Goal: Information Seeking & Learning: Learn about a topic

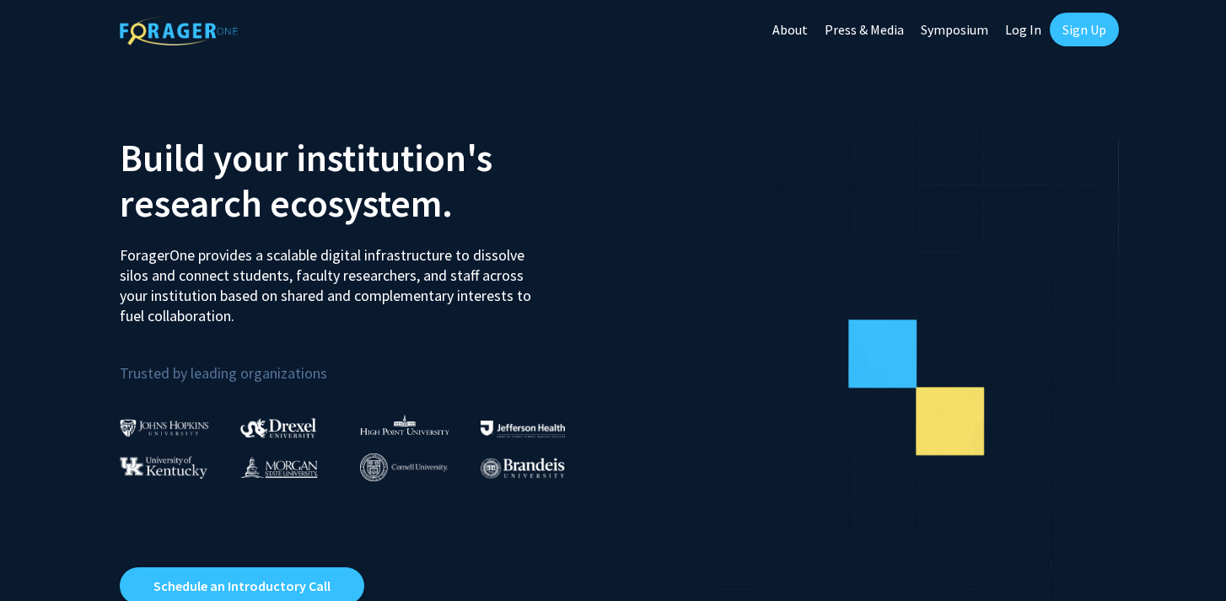
click at [1023, 31] on link "Log In" at bounding box center [1023, 29] width 53 height 59
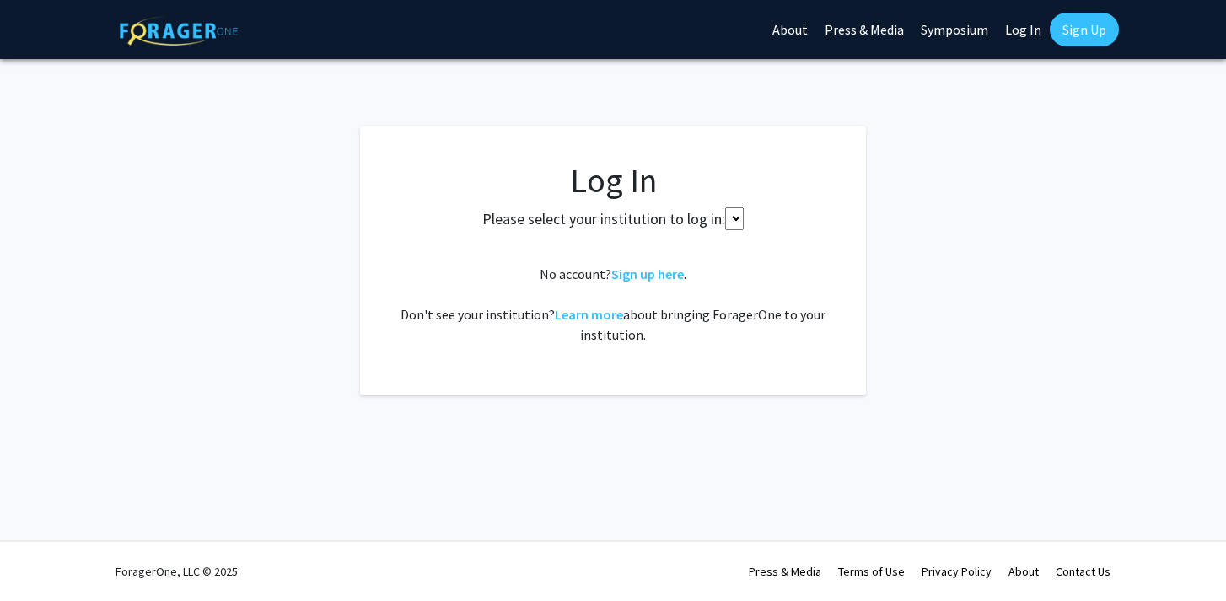
select select
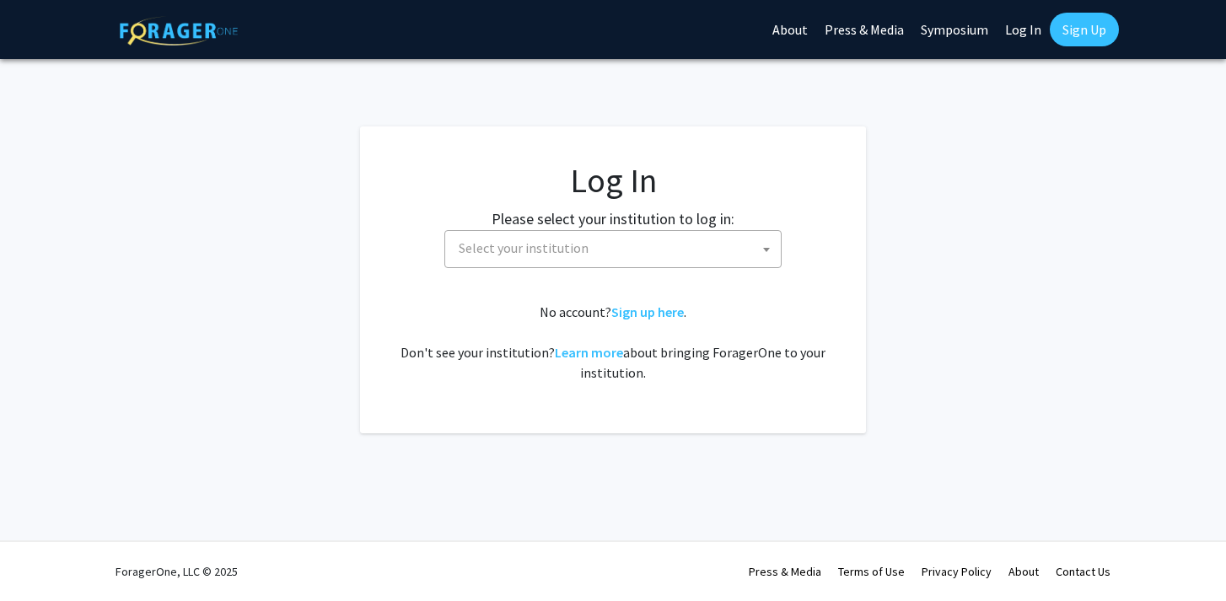
click at [471, 246] on span "Select your institution" at bounding box center [524, 247] width 130 height 17
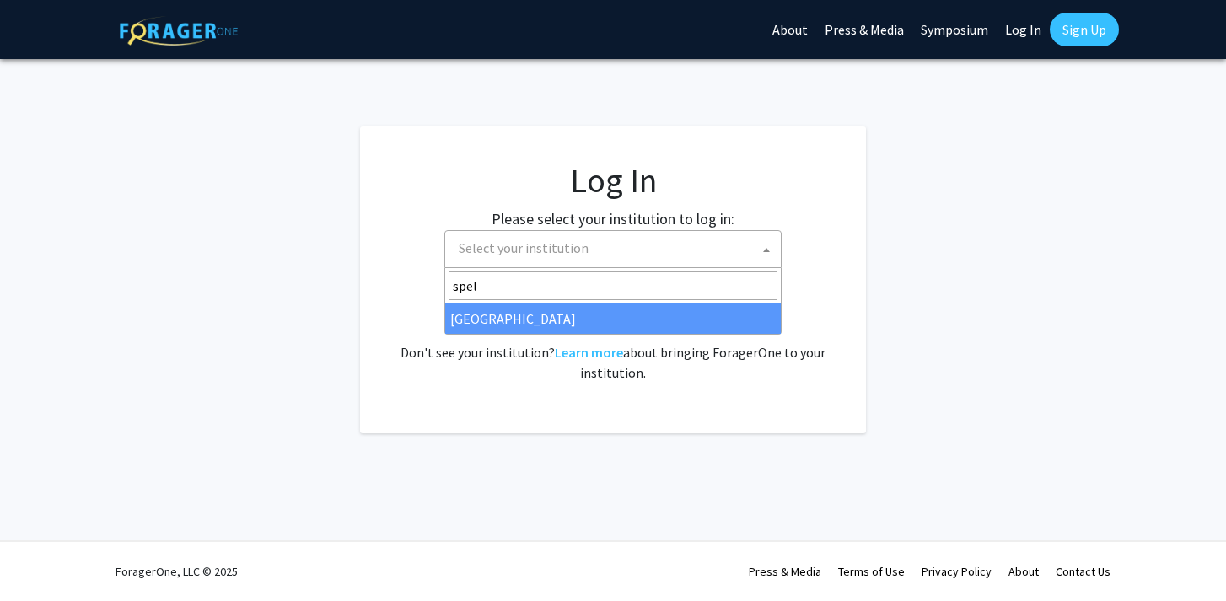
type input "spel"
select select "4"
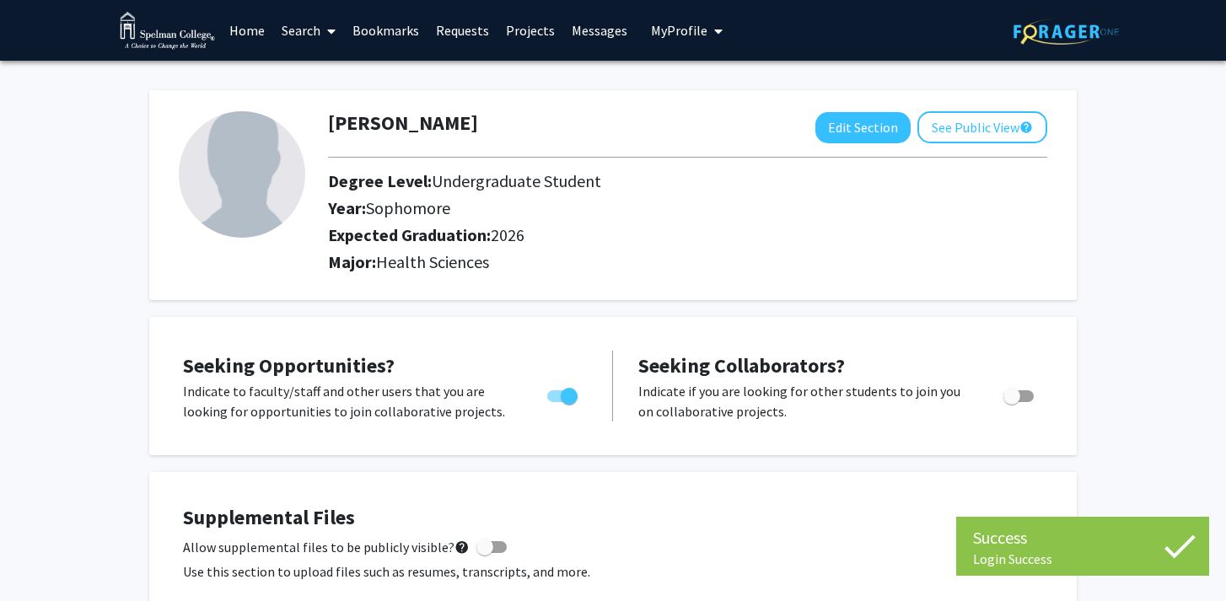
click at [317, 32] on link "Search" at bounding box center [308, 30] width 71 height 59
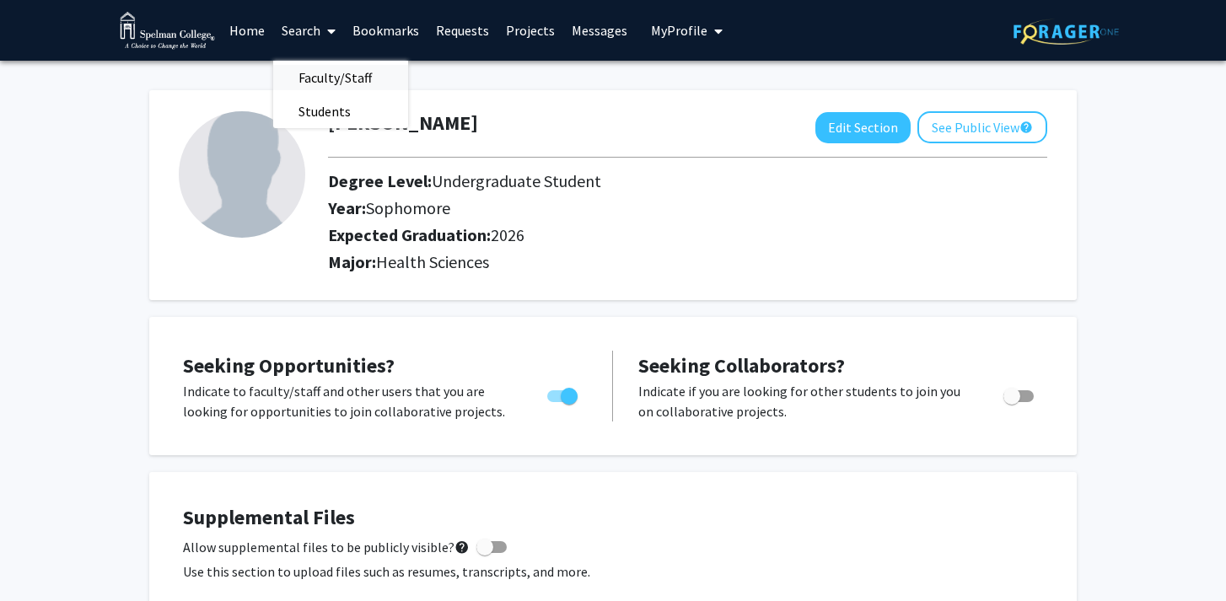
click at [341, 72] on span "Faculty/Staff" at bounding box center [335, 78] width 124 height 34
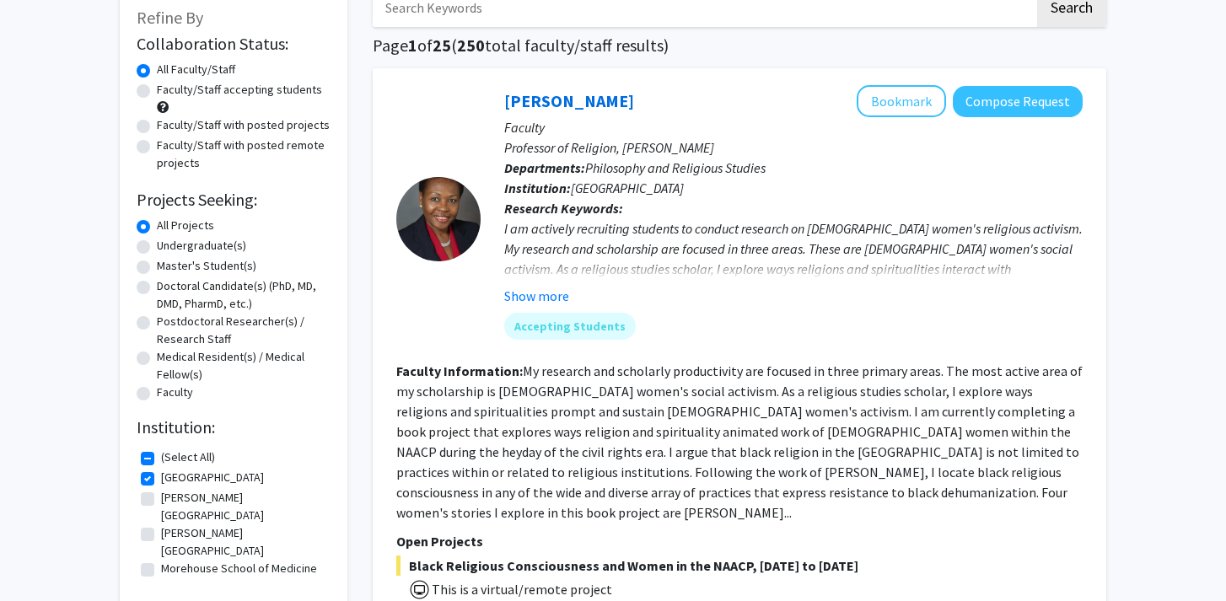
scroll to position [148, 0]
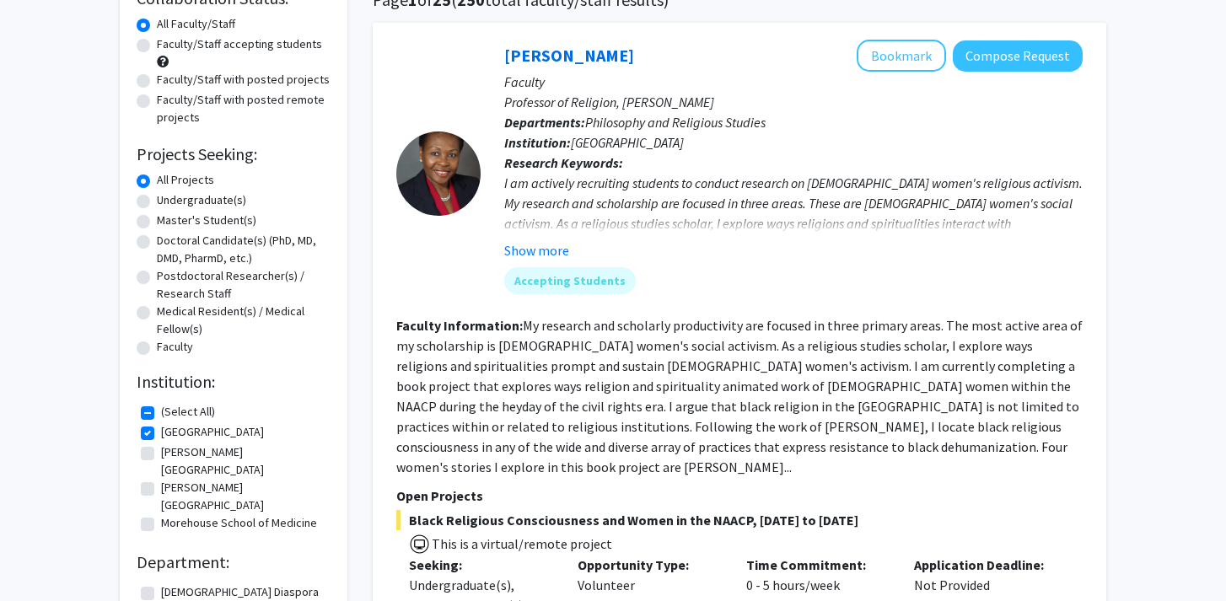
click at [157, 202] on label "Undergraduate(s)" at bounding box center [201, 200] width 89 height 18
click at [157, 202] on input "Undergraduate(s)" at bounding box center [162, 196] width 11 height 11
radio input "true"
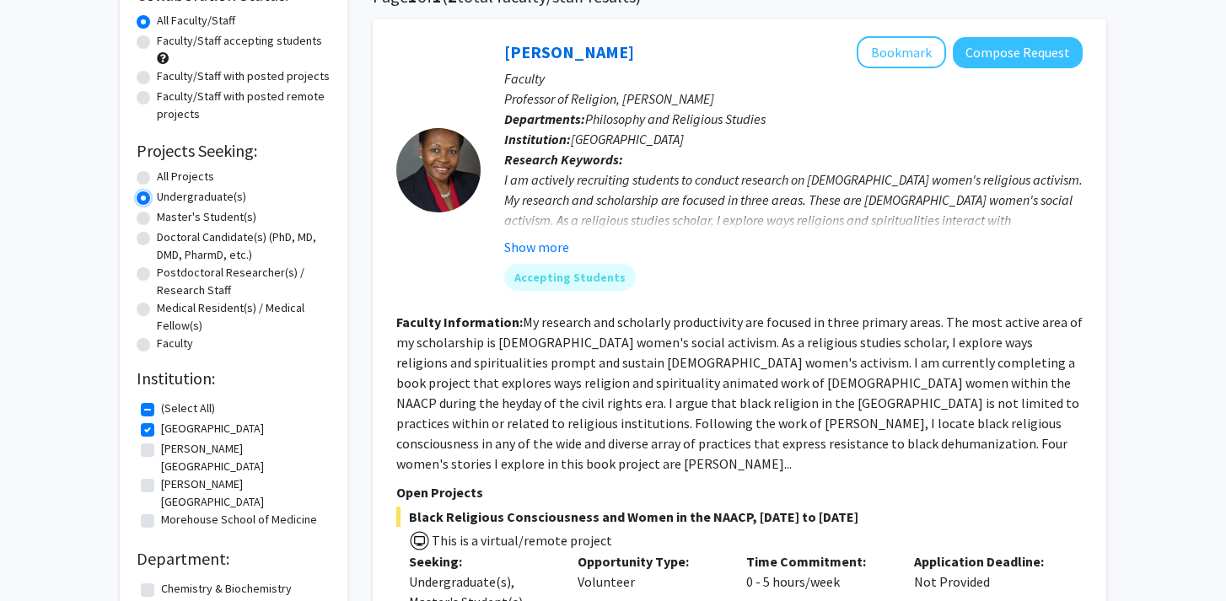
scroll to position [272, 0]
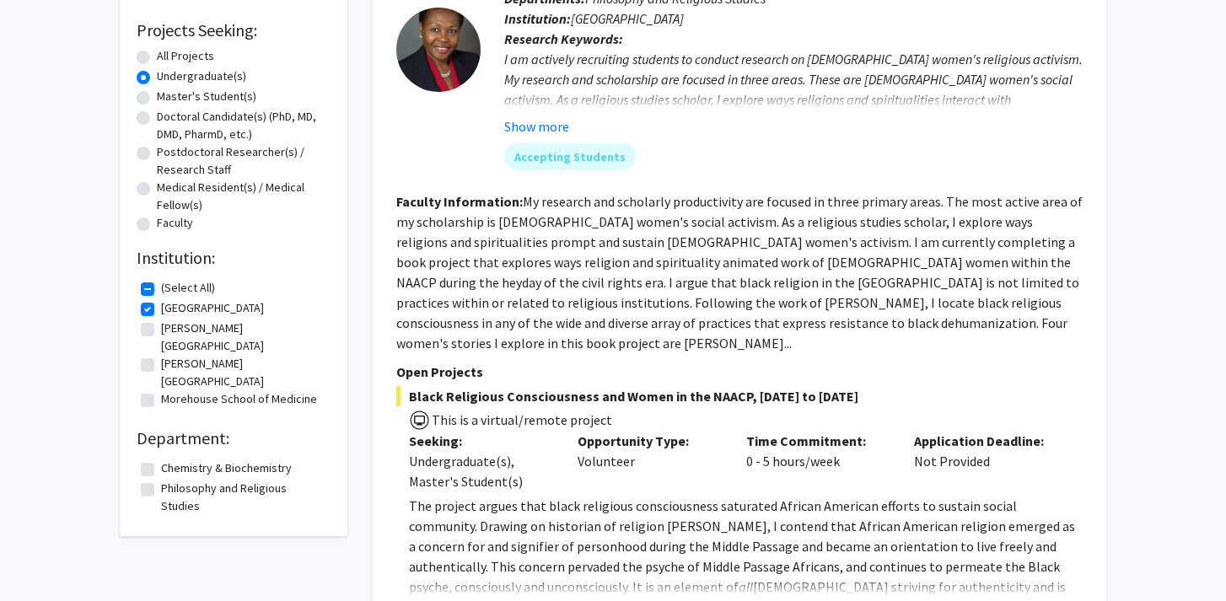
click at [161, 288] on label "(Select All)" at bounding box center [188, 288] width 54 height 18
click at [161, 288] on input "(Select All)" at bounding box center [166, 284] width 11 height 11
checkbox input "false"
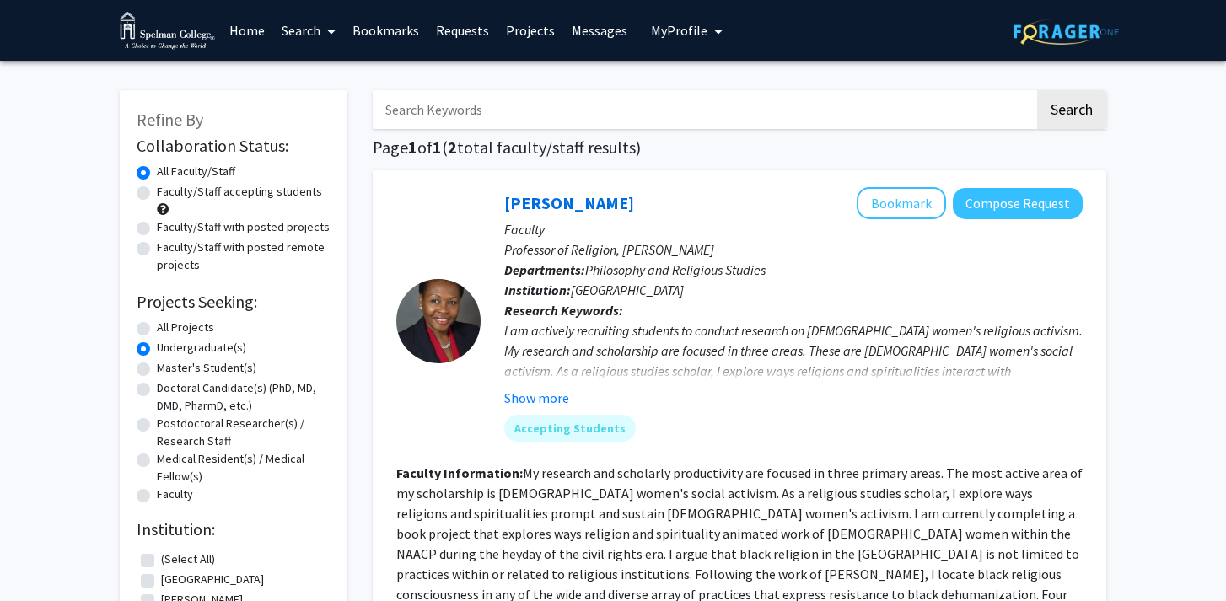
click at [157, 330] on label "All Projects" at bounding box center [185, 328] width 57 height 18
click at [157, 330] on input "All Projects" at bounding box center [162, 324] width 11 height 11
radio input "true"
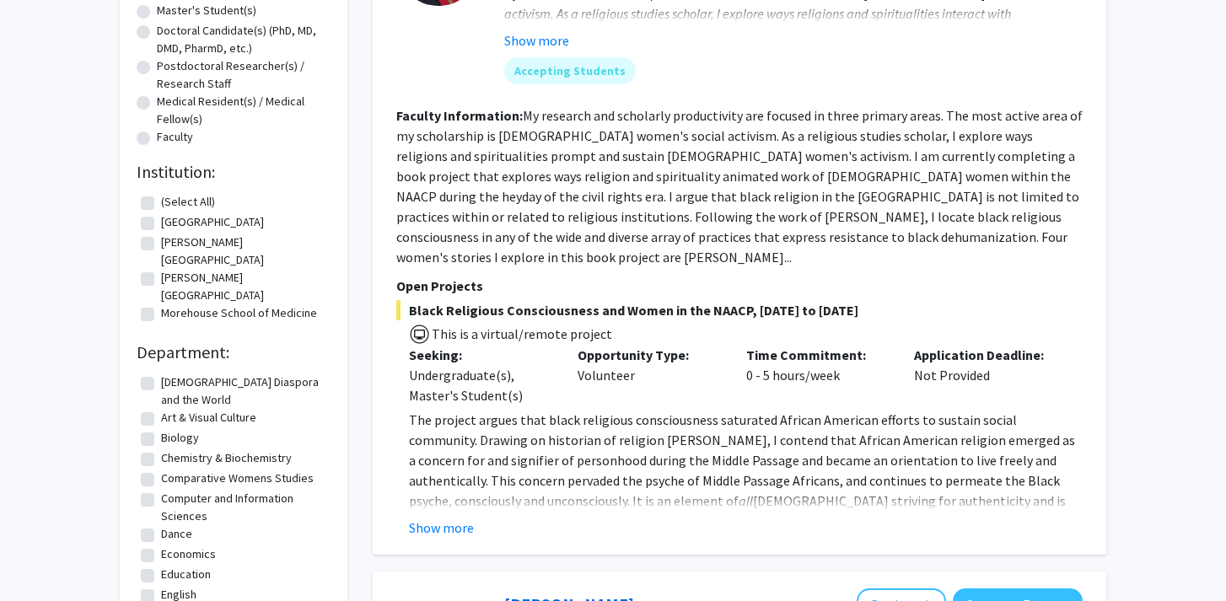
scroll to position [394, 0]
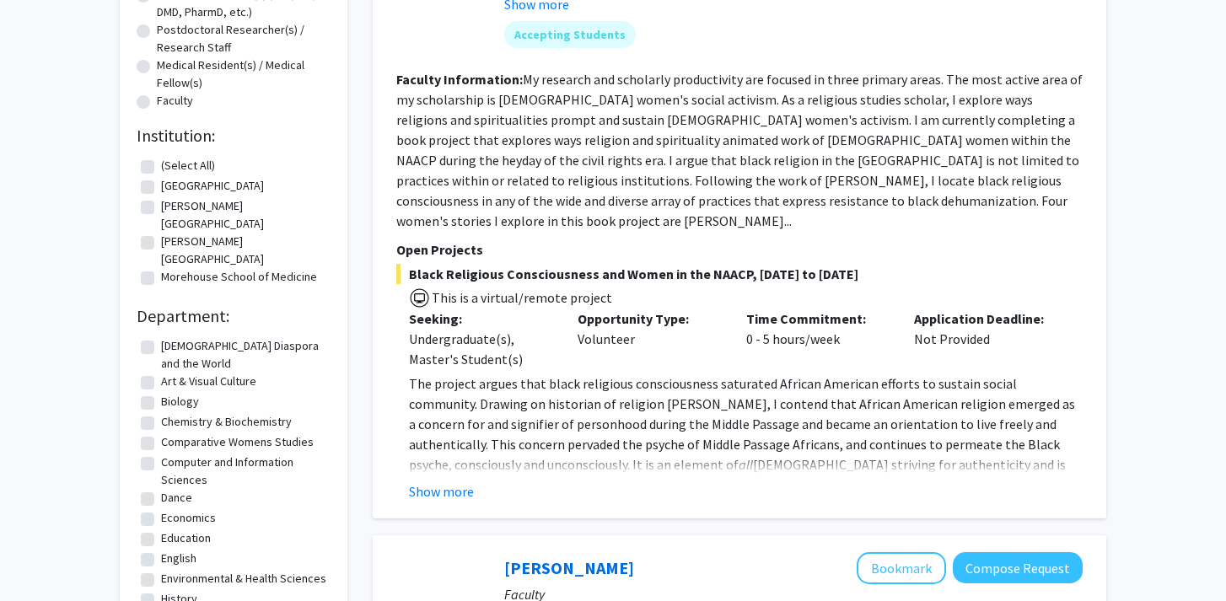
click at [161, 393] on label "Biology" at bounding box center [180, 402] width 38 height 18
click at [161, 393] on input "Biology" at bounding box center [166, 398] width 11 height 11
checkbox input "true"
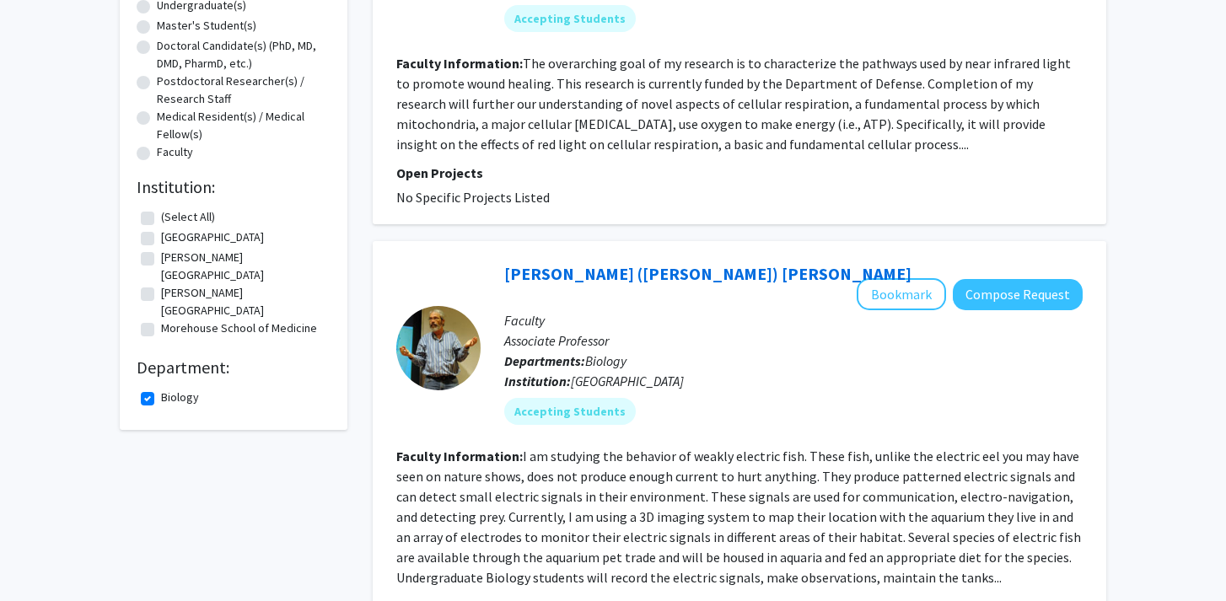
scroll to position [370, 0]
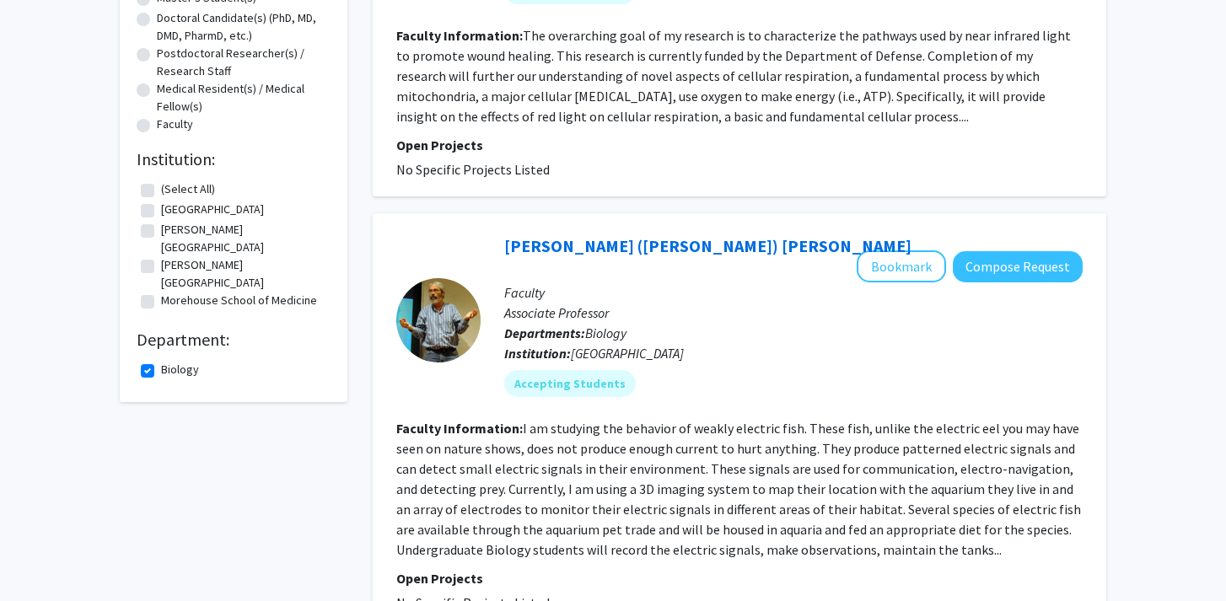
click at [161, 361] on label "Biology" at bounding box center [180, 370] width 38 height 18
click at [161, 361] on input "Biology" at bounding box center [166, 366] width 11 height 11
checkbox input "false"
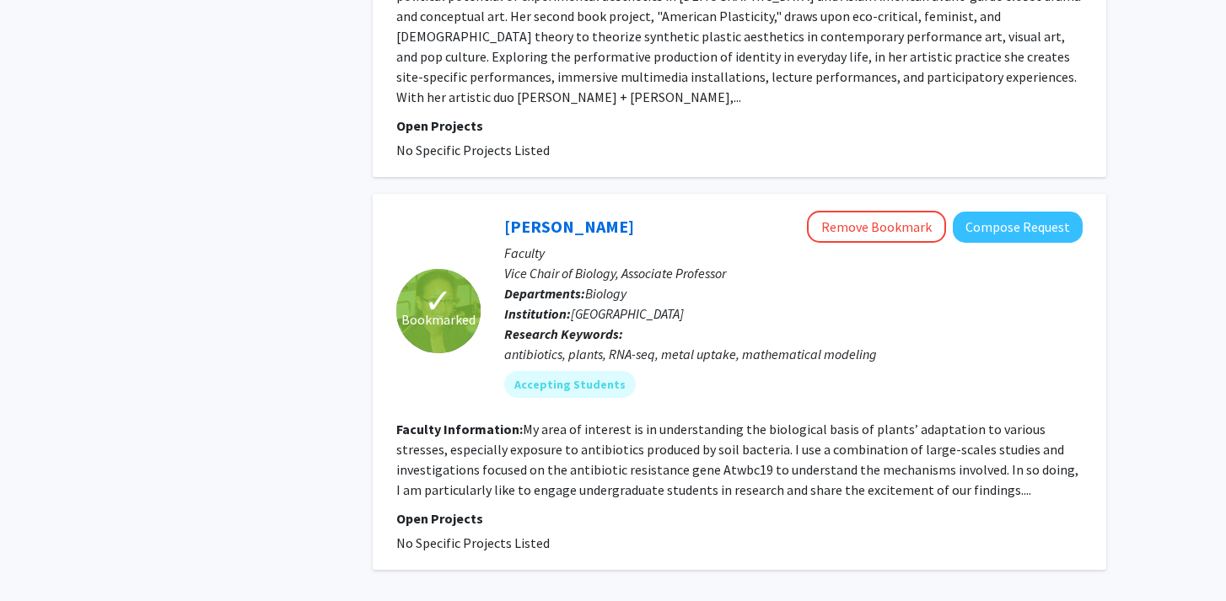
scroll to position [5352, 0]
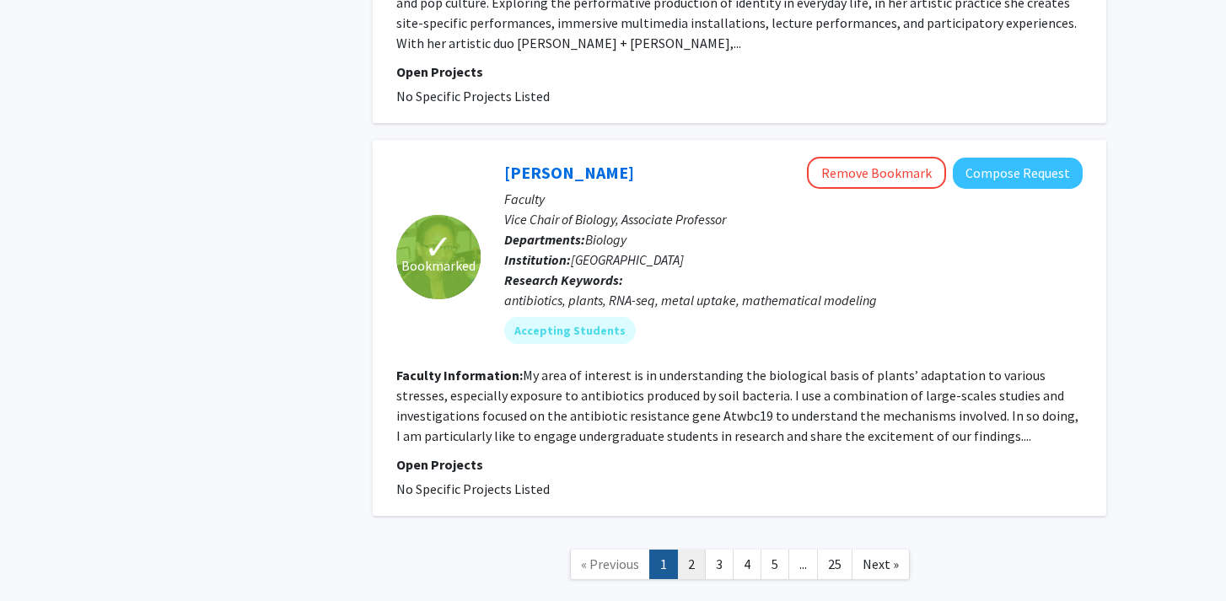
click at [686, 550] on link "2" at bounding box center [691, 565] width 29 height 30
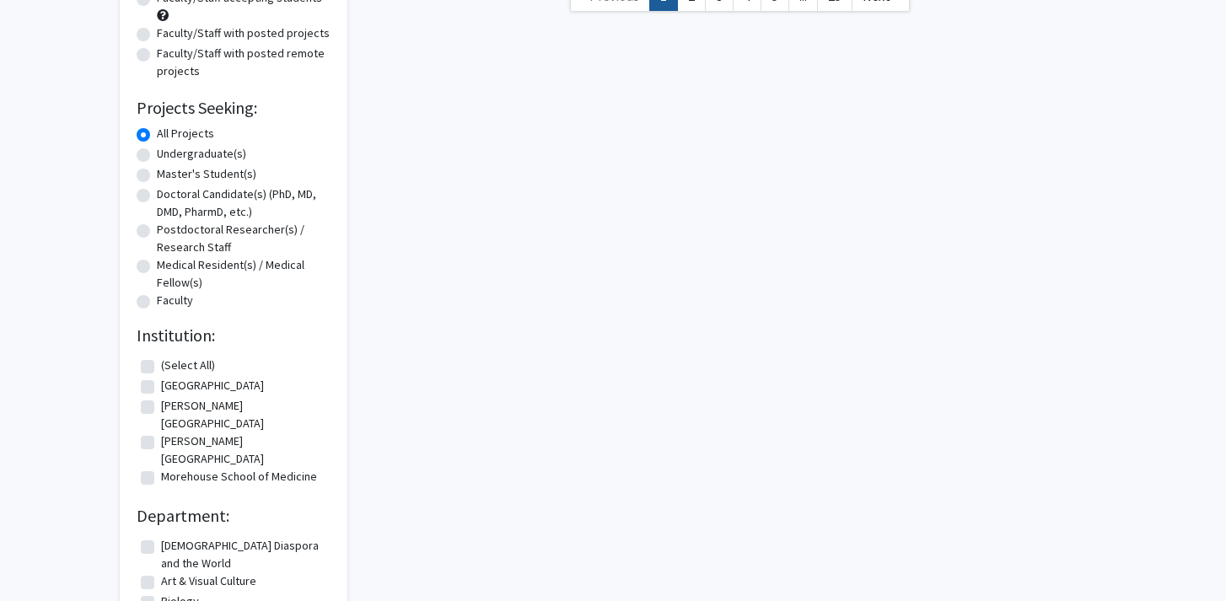
scroll to position [185, 0]
